Goal: Information Seeking & Learning: Learn about a topic

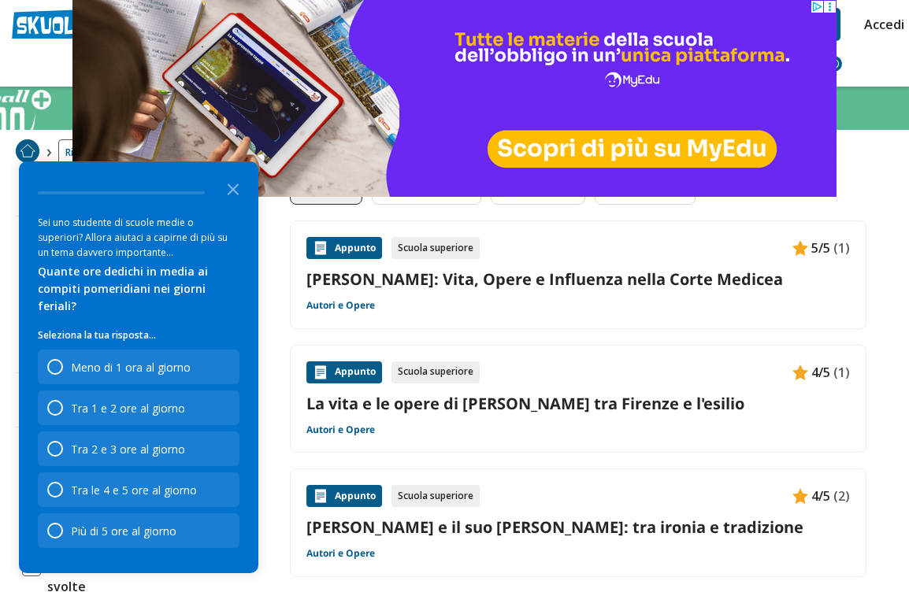
click at [568, 286] on link "[PERSON_NAME]: Vita, Opere e Influenza nella Corte Medicea" at bounding box center [578, 279] width 544 height 21
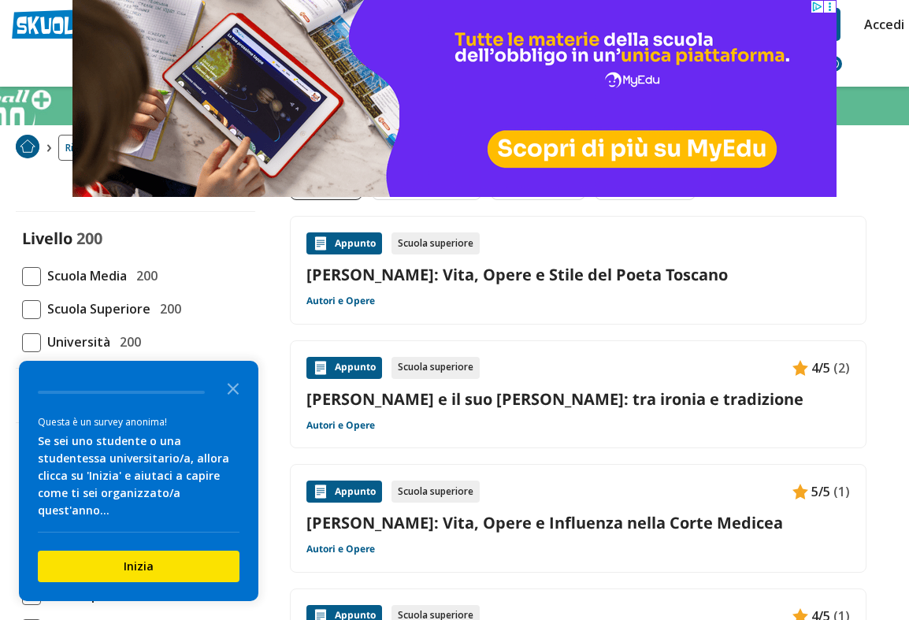
click at [33, 314] on span at bounding box center [31, 309] width 19 height 19
click at [22, 309] on input "Scuola Superiore 200" at bounding box center [22, 309] width 0 height 0
checkbox input "true"
click at [230, 395] on polygon "Close the survey" at bounding box center [234, 389] width 12 height 12
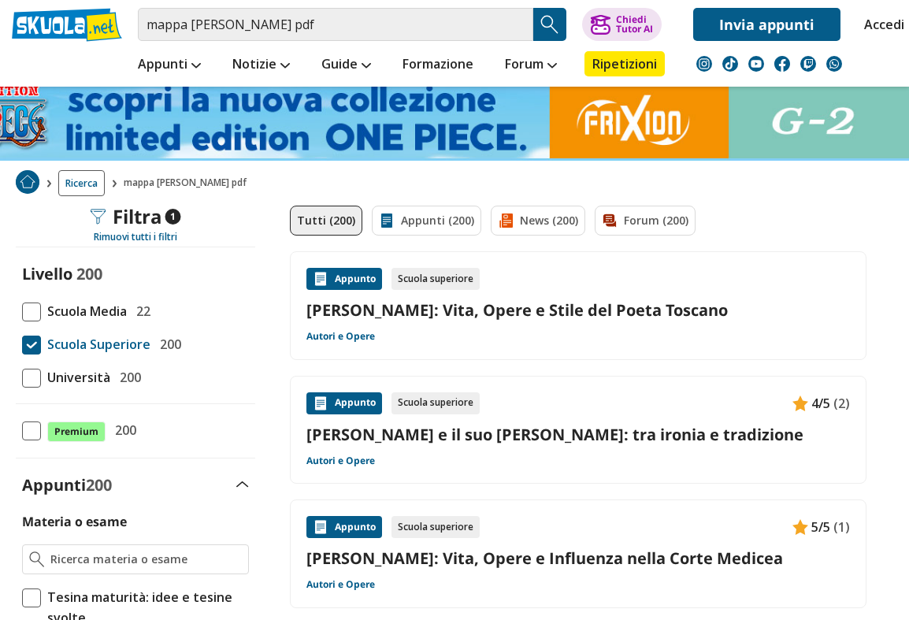
scroll to position [202, 0]
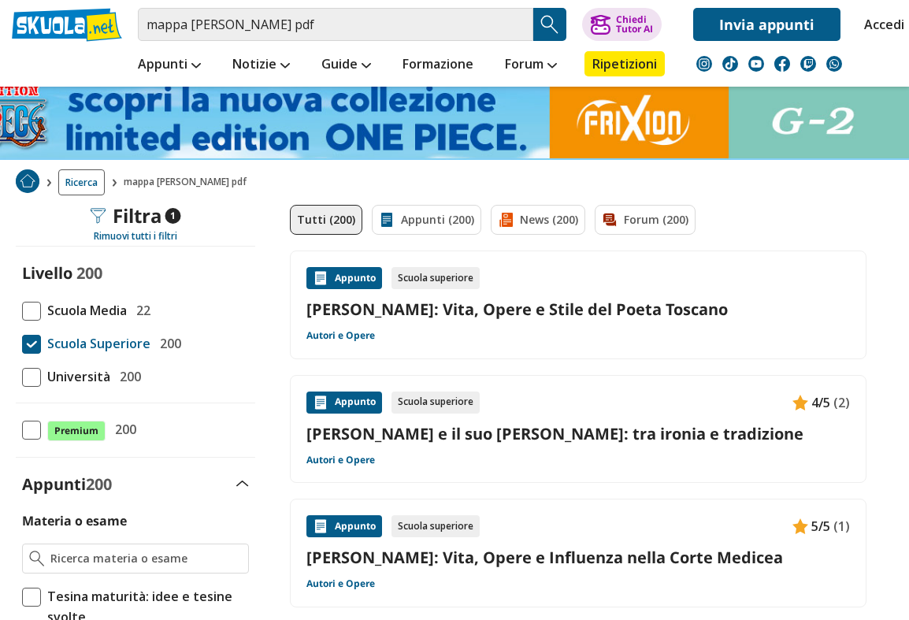
click at [555, 316] on link "[PERSON_NAME]: Vita, Opere e Stile del Poeta Toscano" at bounding box center [578, 309] width 544 height 21
